Goal: Information Seeking & Learning: Learn about a topic

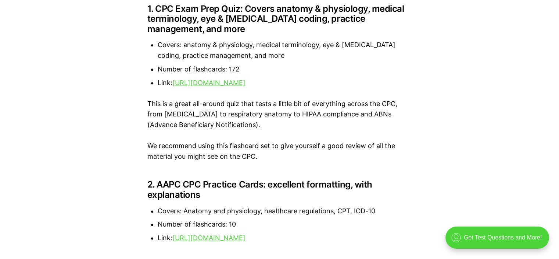
scroll to position [877, 0]
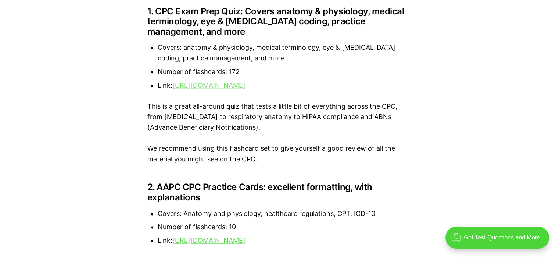
click at [246, 86] on link "https://quizlet.com/419356522/cpc-exam-prep-flash-cards/" at bounding box center [208, 85] width 73 height 8
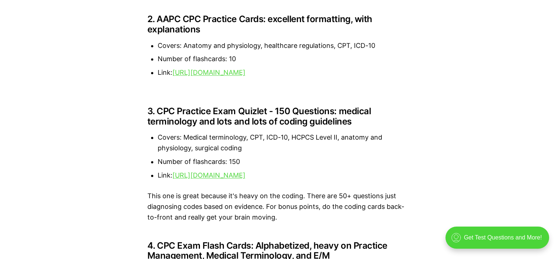
scroll to position [1047, 0]
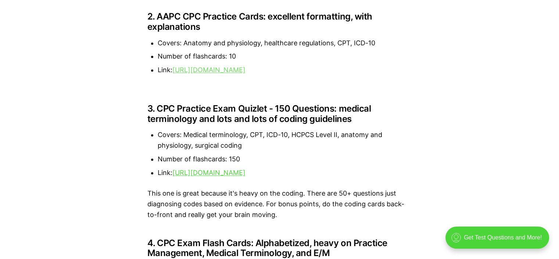
click at [246, 70] on link "[URL][DOMAIN_NAME]" at bounding box center [208, 70] width 73 height 8
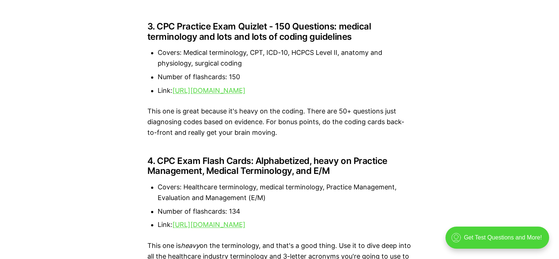
scroll to position [1137, 0]
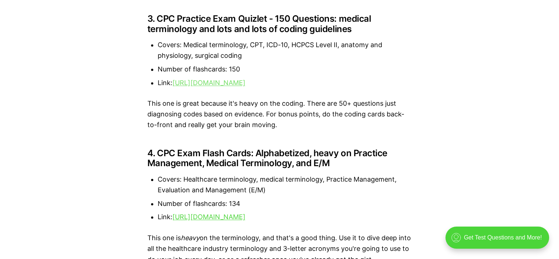
click at [246, 81] on link "[URL][DOMAIN_NAME]" at bounding box center [208, 83] width 73 height 8
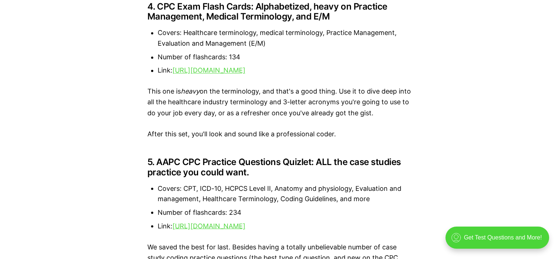
scroll to position [1289, 0]
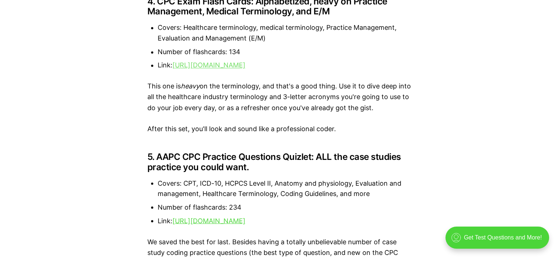
click at [246, 69] on link "[URL][DOMAIN_NAME]" at bounding box center [208, 65] width 73 height 8
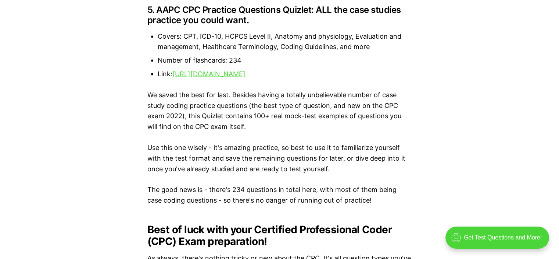
scroll to position [1441, 0]
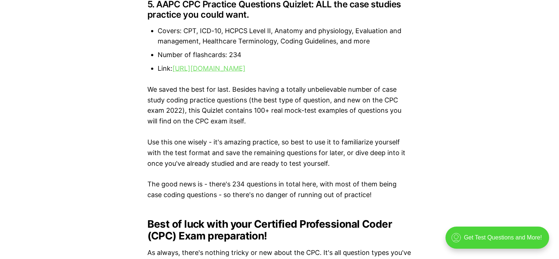
click at [246, 72] on link "[URL][DOMAIN_NAME]" at bounding box center [208, 68] width 73 height 8
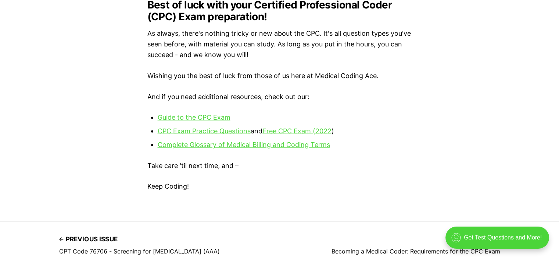
scroll to position [1662, 0]
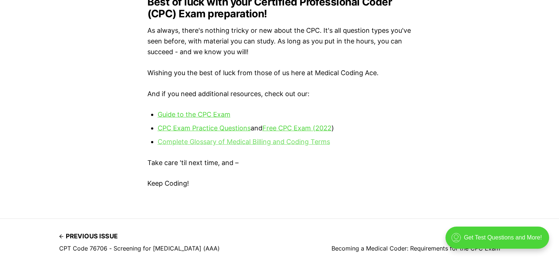
click at [241, 145] on link "Complete Glossary of Medical Billing and Coding Terms" at bounding box center [244, 142] width 172 height 8
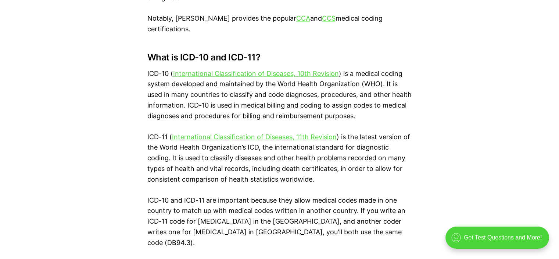
scroll to position [947, 0]
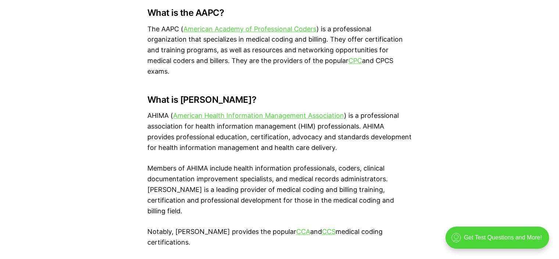
scroll to position [733, 0]
click at [322, 227] on link "CCS" at bounding box center [329, 231] width 14 height 8
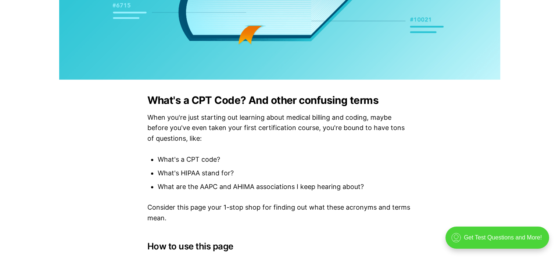
scroll to position [306, 0]
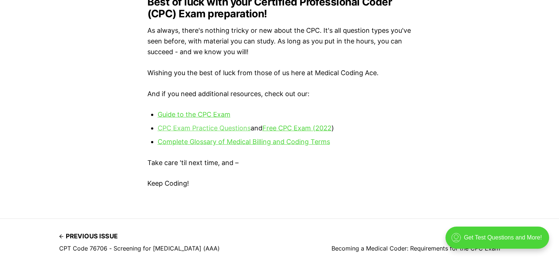
click at [193, 132] on link "CPC Exam Practice Questions" at bounding box center [204, 128] width 93 height 8
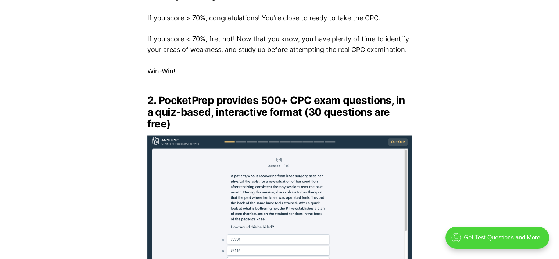
scroll to position [1433, 0]
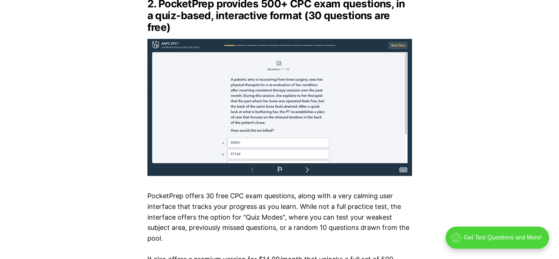
click at [194, 60] on img at bounding box center [279, 107] width 265 height 137
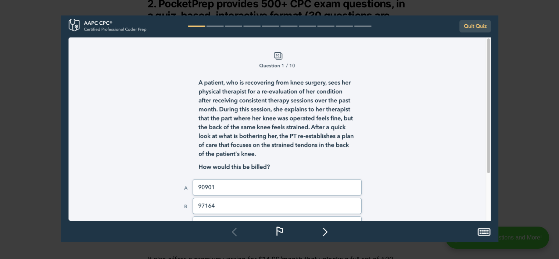
click at [324, 236] on img at bounding box center [280, 128] width 438 height 226
click at [329, 234] on img at bounding box center [280, 128] width 438 height 226
click at [381, 101] on img at bounding box center [280, 128] width 438 height 226
click at [513, 97] on div at bounding box center [340, 144] width 559 height 259
click at [543, 54] on div at bounding box center [340, 144] width 559 height 259
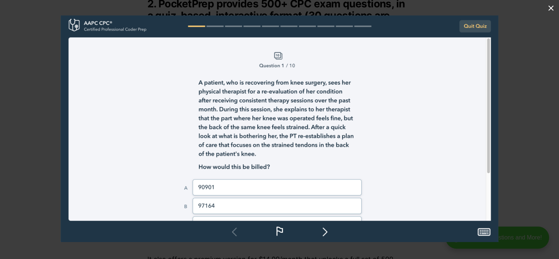
click at [521, 218] on div at bounding box center [340, 144] width 559 height 259
click at [43, 87] on div at bounding box center [279, 129] width 559 height 259
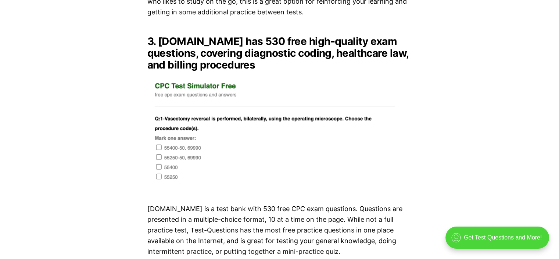
scroll to position [1733, 0]
